Goal: Submit feedback/report problem: Submit feedback/report problem

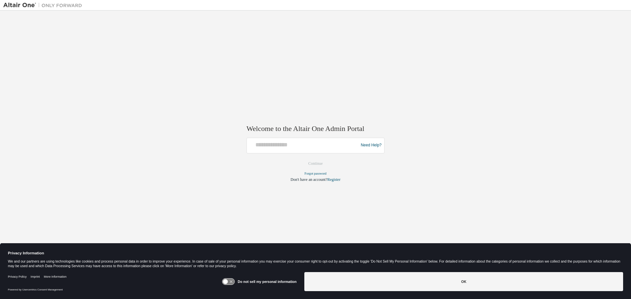
drag, startPoint x: 75, startPoint y: 55, endPoint x: 65, endPoint y: 43, distance: 15.9
click at [73, 53] on div "Welcome to the Altair One Admin Portal Need Help? Please make sure that you pro…" at bounding box center [315, 145] width 624 height 263
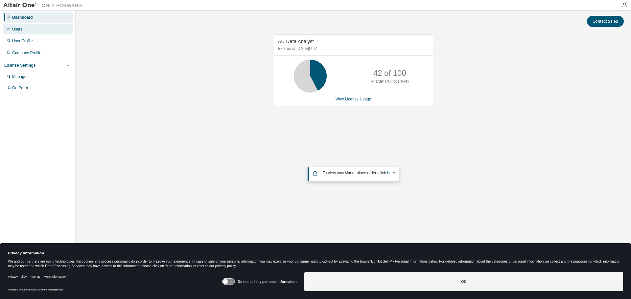
click at [18, 26] on div "Users" at bounding box center [38, 29] width 70 height 11
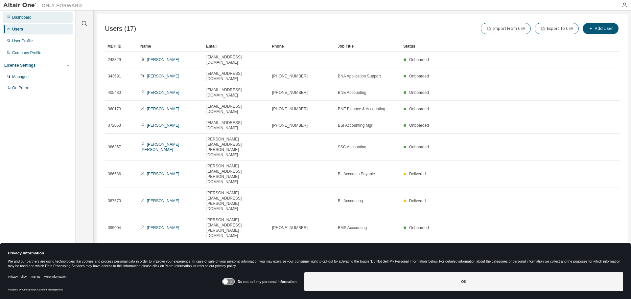
click at [22, 17] on div "Dashboard" at bounding box center [21, 17] width 19 height 5
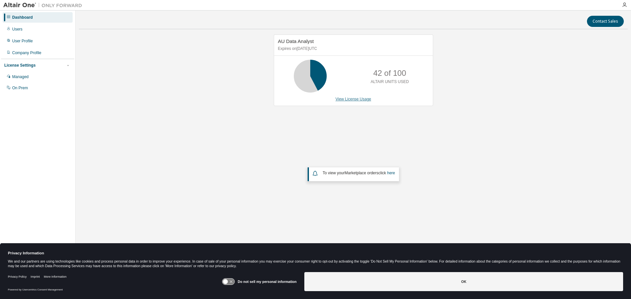
click at [355, 102] on link "View License Usage" at bounding box center [353, 99] width 36 height 5
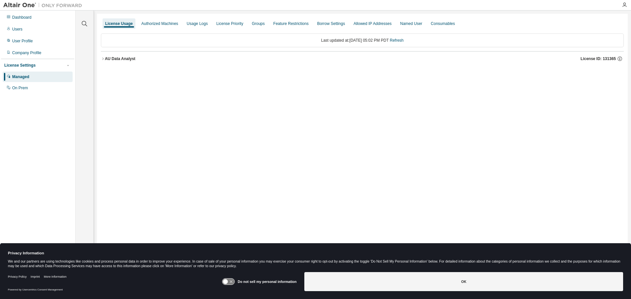
click at [102, 58] on icon "button" at bounding box center [103, 59] width 4 height 4
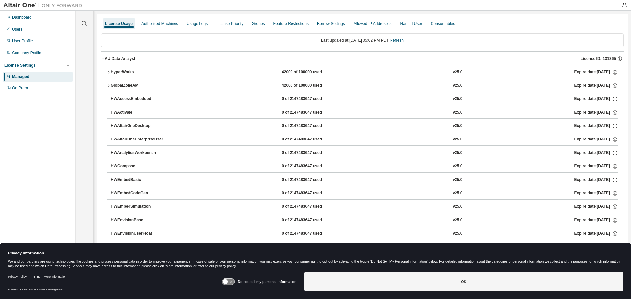
click at [110, 73] on icon "button" at bounding box center [109, 72] width 4 height 4
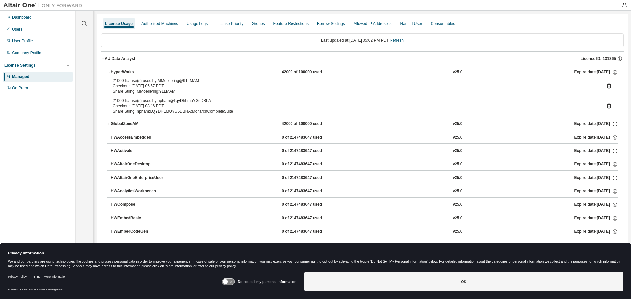
click at [124, 80] on div "21000 license(s) used by MMoellering@91LMAM" at bounding box center [354, 80] width 483 height 5
click at [44, 110] on div "Dashboard Users User Profile Company Profile License Settings Managed On Prem" at bounding box center [37, 139] width 73 height 256
click at [22, 85] on div "On Prem" at bounding box center [38, 88] width 70 height 11
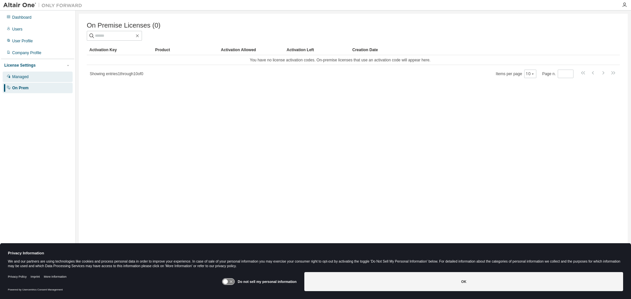
click at [29, 78] on div "Managed" at bounding box center [38, 77] width 70 height 11
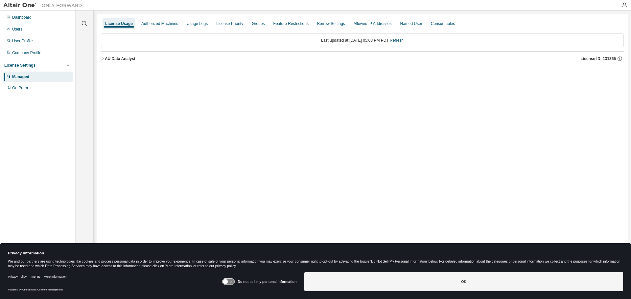
click at [104, 60] on icon "button" at bounding box center [103, 59] width 4 height 4
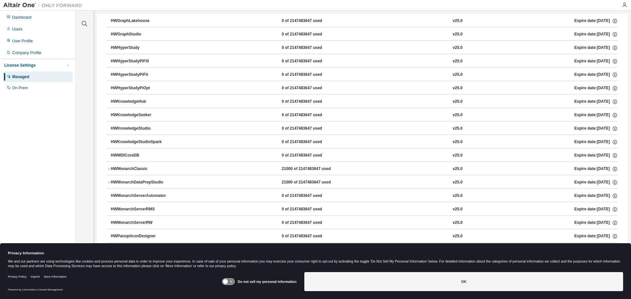
scroll to position [230, 0]
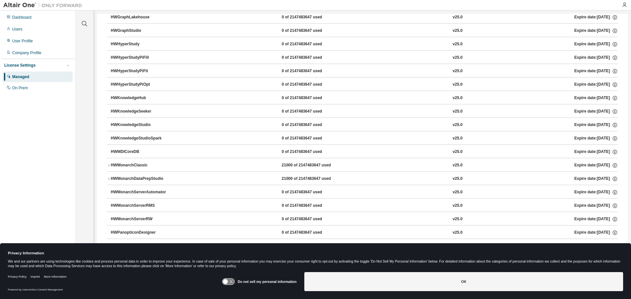
click at [109, 166] on icon "button" at bounding box center [108, 165] width 1 height 2
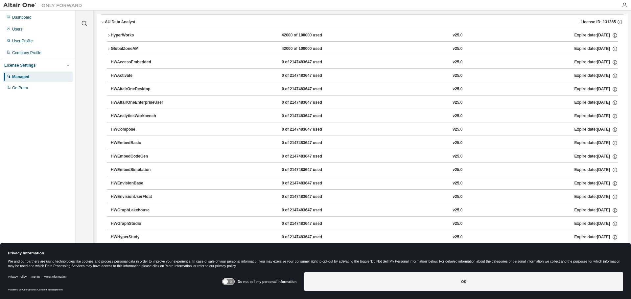
scroll to position [0, 0]
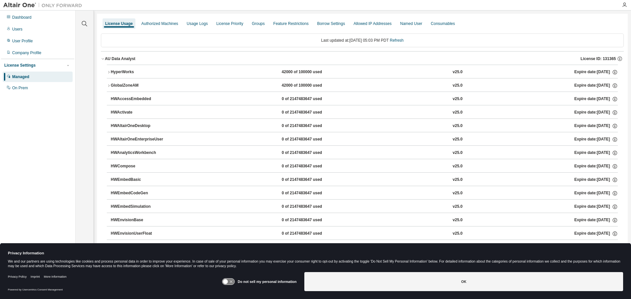
click at [118, 26] on div "License Usage" at bounding box center [119, 23] width 28 height 5
click at [32, 22] on div "Dashboard" at bounding box center [38, 17] width 70 height 11
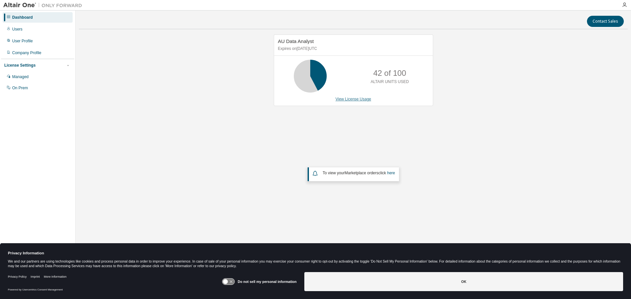
click at [353, 100] on link "View License Usage" at bounding box center [353, 99] width 36 height 5
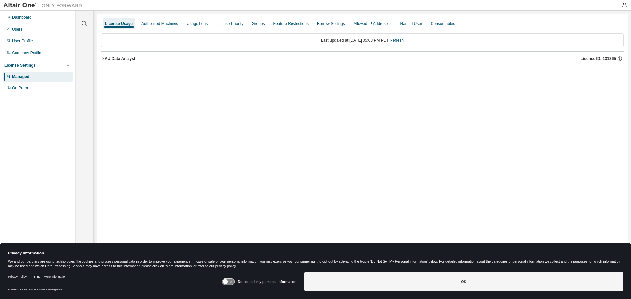
click at [105, 58] on div "AU Data Analyst" at bounding box center [120, 58] width 31 height 5
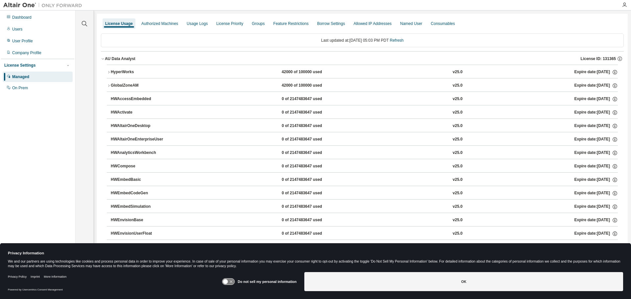
click at [108, 84] on icon "button" at bounding box center [109, 86] width 4 height 4
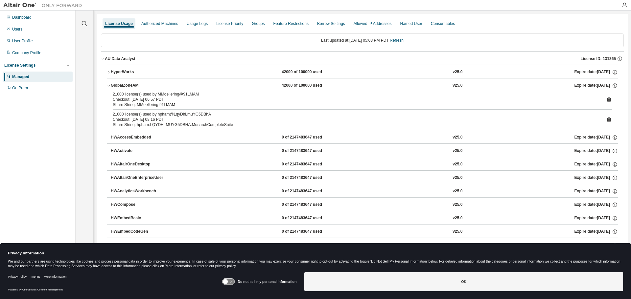
click at [108, 72] on icon "button" at bounding box center [109, 72] width 4 height 4
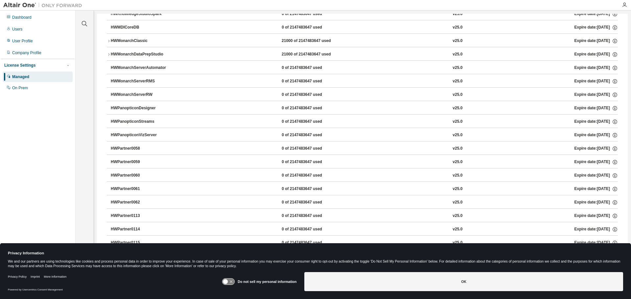
scroll to position [361, 0]
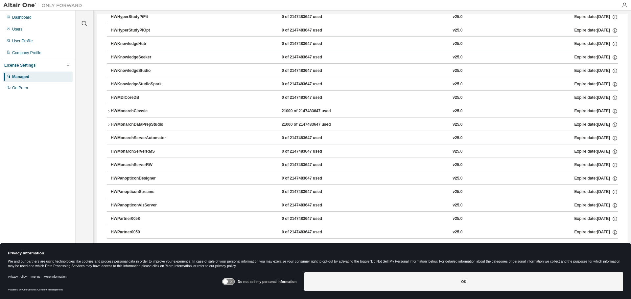
click at [108, 124] on icon "button" at bounding box center [109, 125] width 4 height 4
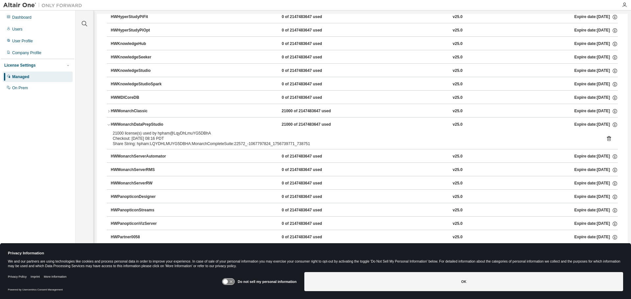
click at [109, 111] on icon "button" at bounding box center [109, 111] width 4 height 4
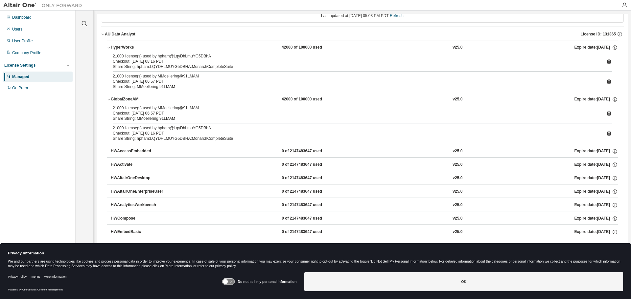
scroll to position [0, 0]
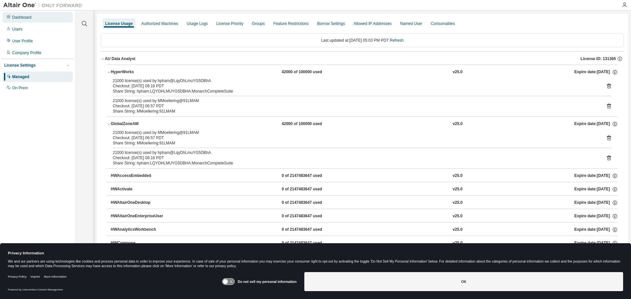
click at [28, 15] on div "Dashboard" at bounding box center [21, 17] width 19 height 5
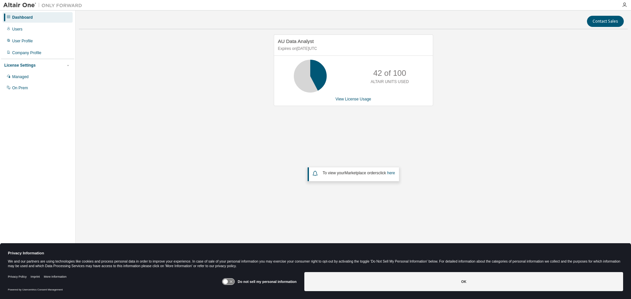
click at [370, 174] on em "Marketplace orders" at bounding box center [362, 173] width 34 height 5
click at [323, 174] on span "To view your Marketplace orders click here" at bounding box center [359, 173] width 72 height 5
click at [392, 174] on link "here" at bounding box center [391, 173] width 8 height 5
click at [27, 56] on div "Company Profile" at bounding box center [38, 53] width 70 height 11
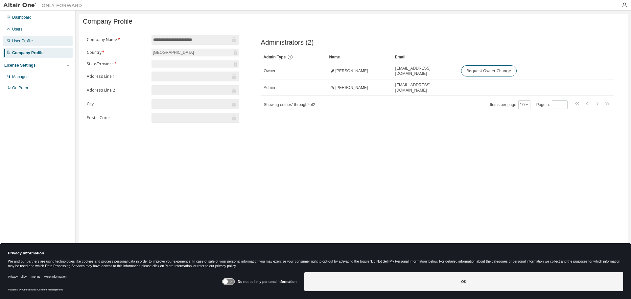
click at [24, 41] on div "User Profile" at bounding box center [22, 40] width 21 height 5
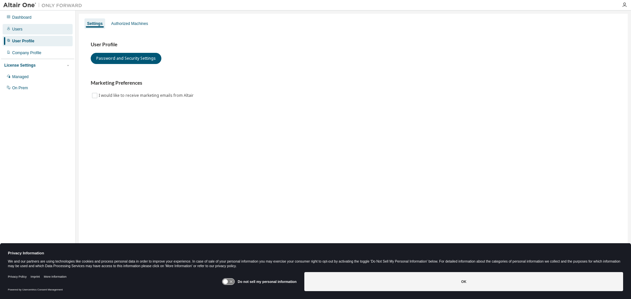
click at [24, 32] on div "Users" at bounding box center [38, 29] width 70 height 11
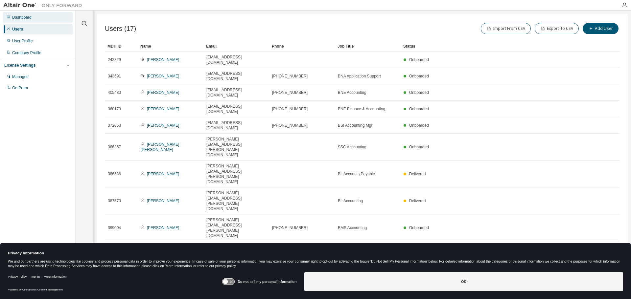
click at [22, 20] on div "Dashboard" at bounding box center [21, 17] width 19 height 5
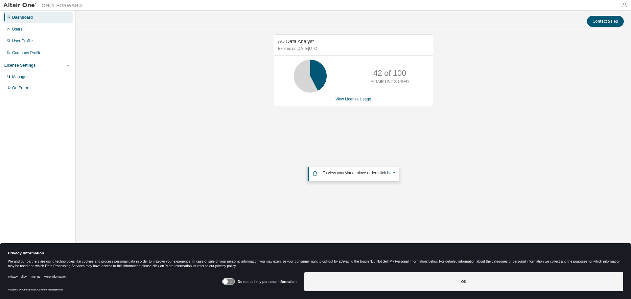
click at [625, 4] on icon "button" at bounding box center [624, 4] width 5 height 5
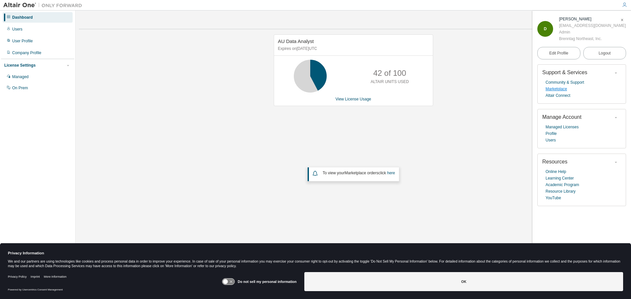
click at [560, 91] on link "Marketplace" at bounding box center [555, 89] width 21 height 7
click at [350, 133] on div "AU Data Analyst Expires on November 29, 2025 UTC 42 of 100 ALTAIR UNITS USED Vi…" at bounding box center [353, 131] width 549 height 194
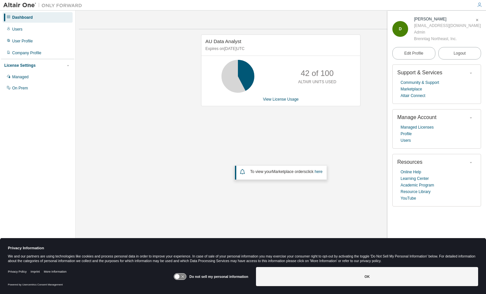
click at [340, 128] on div "AU Data Analyst Expires on November 29, 2025 UTC 42 of 100 ALTAIR UNITS USED Vi…" at bounding box center [281, 129] width 404 height 191
click at [479, 6] on icon "button" at bounding box center [479, 4] width 5 height 5
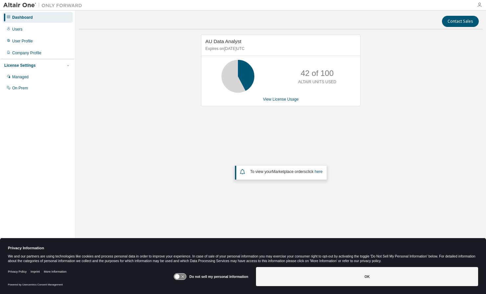
click at [479, 6] on icon "button" at bounding box center [479, 4] width 5 height 5
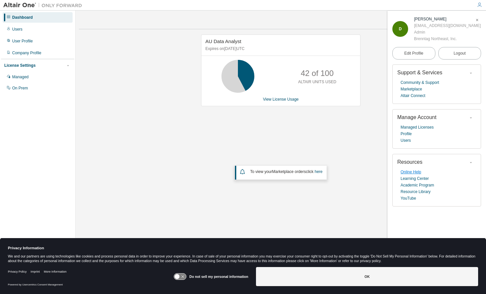
click at [408, 173] on link "Online Help" at bounding box center [410, 172] width 21 height 7
click at [285, 101] on link "View License Usage" at bounding box center [281, 99] width 36 height 5
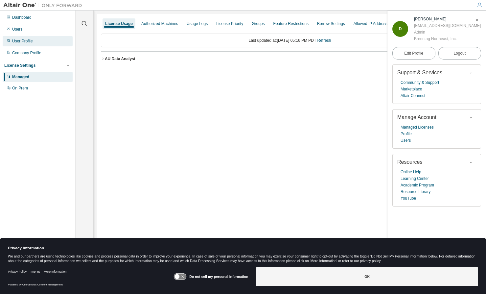
click at [32, 43] on div "User Profile" at bounding box center [22, 40] width 21 height 5
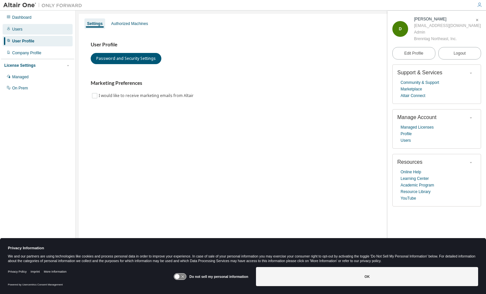
click at [20, 31] on div "Users" at bounding box center [17, 29] width 10 height 5
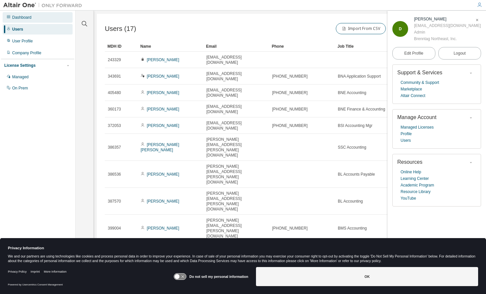
click at [24, 18] on div "Dashboard" at bounding box center [21, 17] width 19 height 5
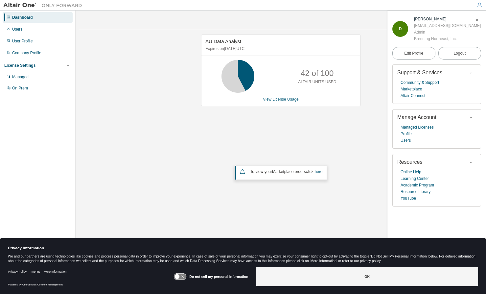
click at [274, 98] on link "View License Usage" at bounding box center [281, 99] width 36 height 5
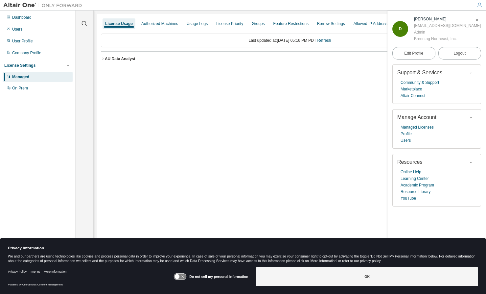
click at [103, 57] on icon "button" at bounding box center [103, 59] width 4 height 4
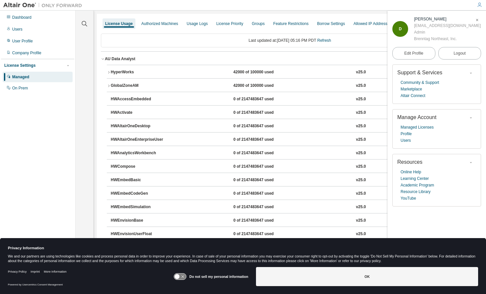
click at [137, 72] on div "HyperWorks" at bounding box center [140, 72] width 59 height 6
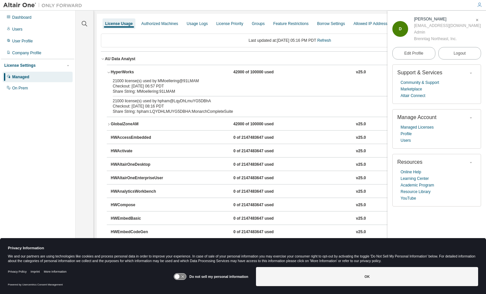
click at [134, 85] on div "Checkout: 2025-09-01 06:57 PDT" at bounding box center [282, 85] width 338 height 5
click at [145, 82] on div "21000 license(s) used by MMoellering@91LMAM" at bounding box center [282, 80] width 338 height 5
click at [282, 27] on div "Feature Restrictions" at bounding box center [291, 23] width 40 height 11
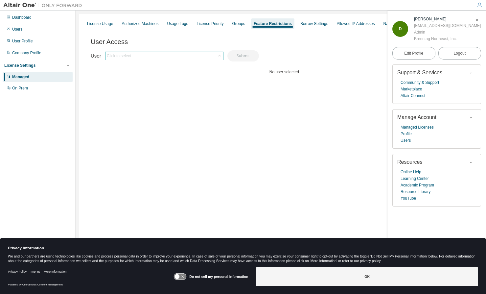
click at [182, 56] on div "Click to select" at bounding box center [164, 56] width 118 height 8
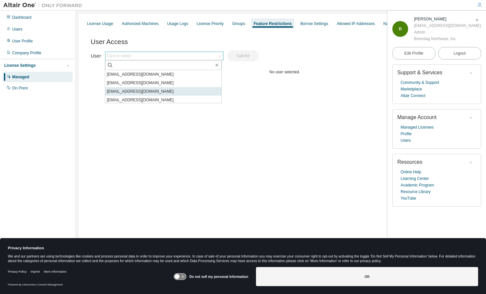
click at [142, 91] on li "cyarde@brenntag.com" at bounding box center [163, 91] width 116 height 9
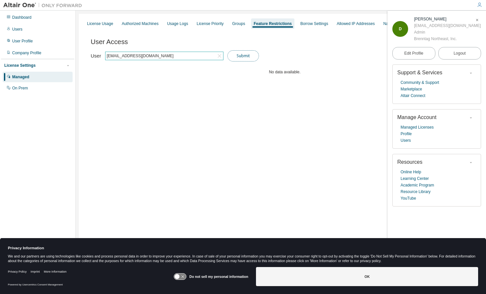
click at [251, 57] on button "Submit" at bounding box center [243, 55] width 32 height 11
click at [268, 56] on div "User Access Set User Access Clear Limit Clear Load Save Save As Field Operator …" at bounding box center [285, 69] width 388 height 79
click at [143, 55] on div "cyarde@brenntag.com" at bounding box center [140, 55] width 69 height 7
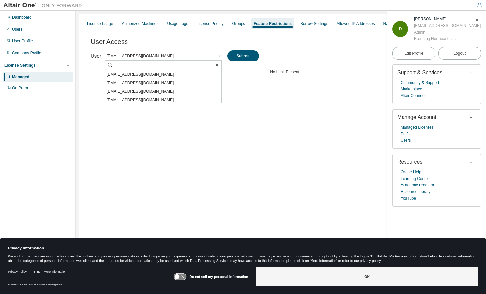
click at [288, 55] on div "User Access Set User Access Clear Limit Clear Load Save Save As Field Operator …" at bounding box center [285, 69] width 388 height 79
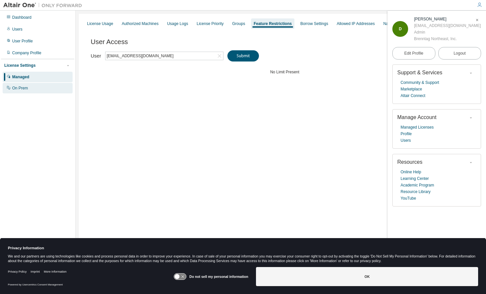
click at [18, 89] on div "On Prem" at bounding box center [20, 87] width 16 height 5
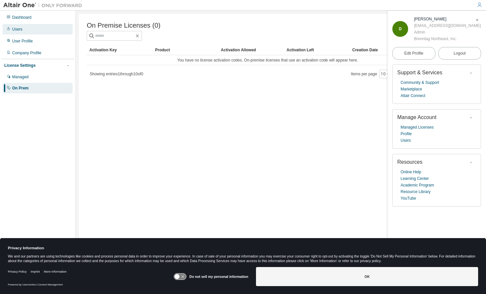
click at [18, 30] on div "Users" at bounding box center [17, 29] width 10 height 5
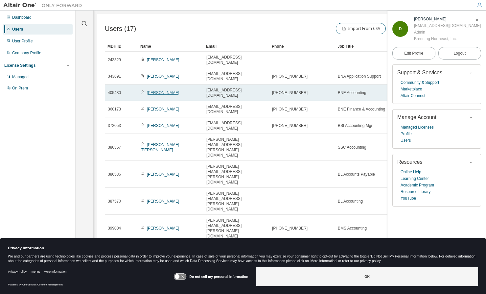
click at [160, 90] on link "Cornell Yarde" at bounding box center [163, 92] width 33 height 5
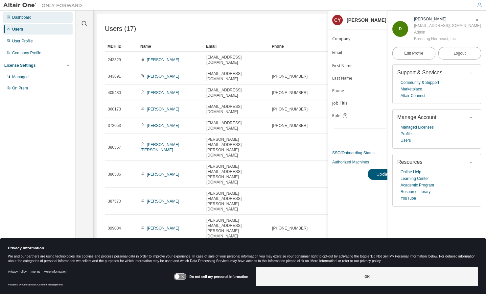
click at [30, 13] on div "Dashboard" at bounding box center [38, 17] width 70 height 11
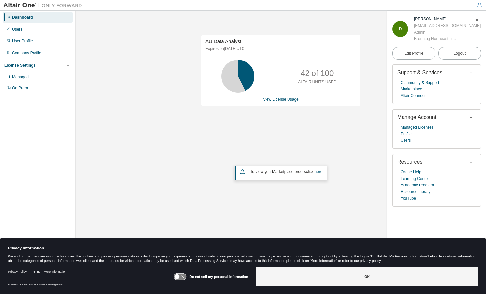
click at [479, 6] on icon "button" at bounding box center [479, 4] width 5 height 5
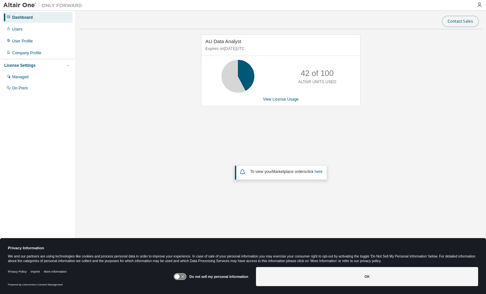
click at [452, 22] on button "Contact Sales" at bounding box center [460, 21] width 37 height 11
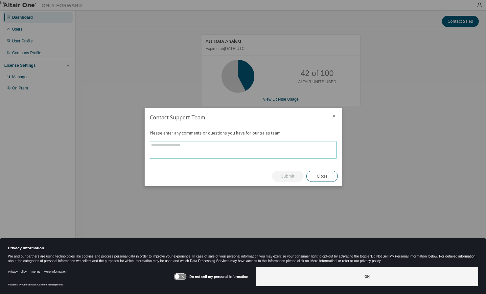
click at [174, 148] on textarea at bounding box center [243, 149] width 186 height 17
type textarea "**********"
click at [297, 175] on button "Submit" at bounding box center [288, 175] width 32 height 11
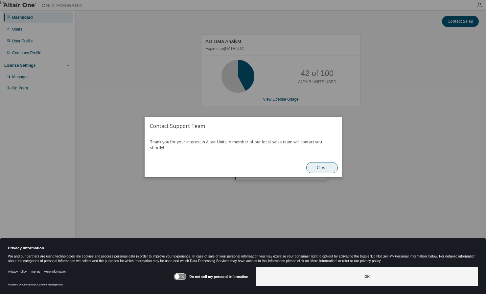
click at [325, 164] on button "Close" at bounding box center [322, 167] width 32 height 11
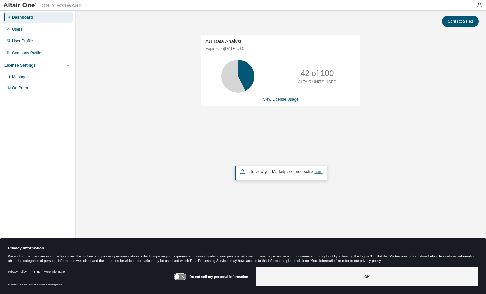
click at [320, 174] on link "here" at bounding box center [318, 171] width 8 height 5
drag, startPoint x: 15, startPoint y: 50, endPoint x: 54, endPoint y: 56, distance: 39.5
click at [18, 52] on div "Company Profile" at bounding box center [38, 53] width 70 height 11
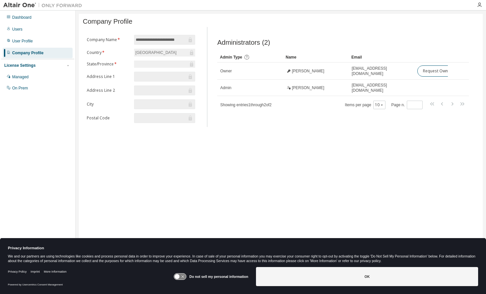
click at [159, 43] on input "**********" at bounding box center [161, 39] width 51 height 7
